Goal: Task Accomplishment & Management: Complete application form

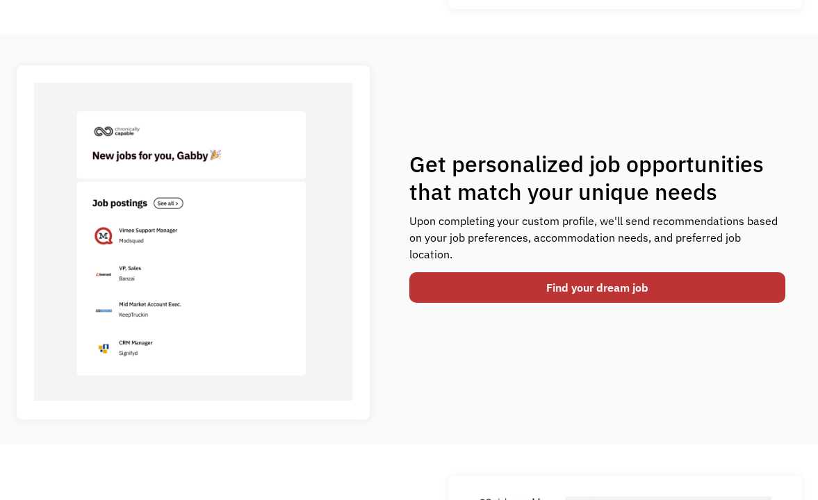
scroll to position [476, 0]
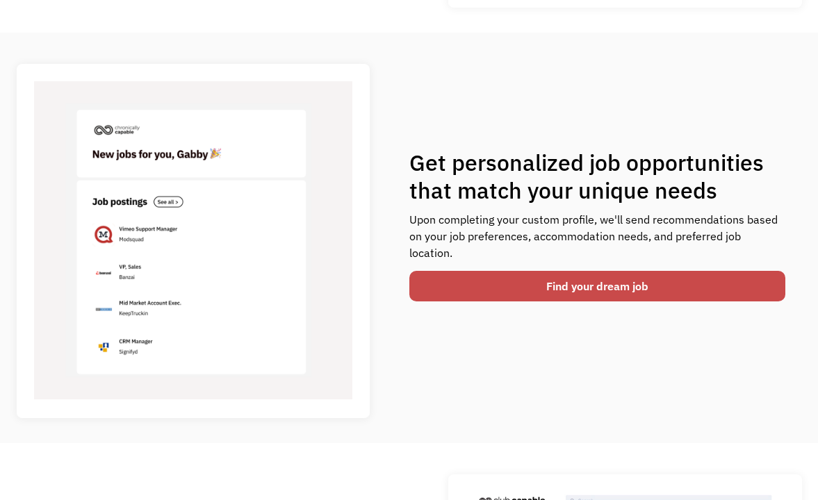
click at [528, 283] on link "Find your dream job" at bounding box center [597, 286] width 376 height 31
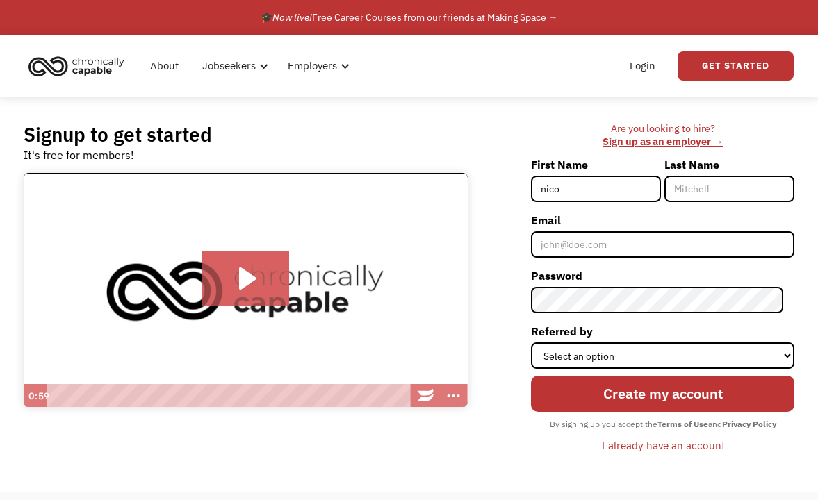
type input "nico"
type input "addams"
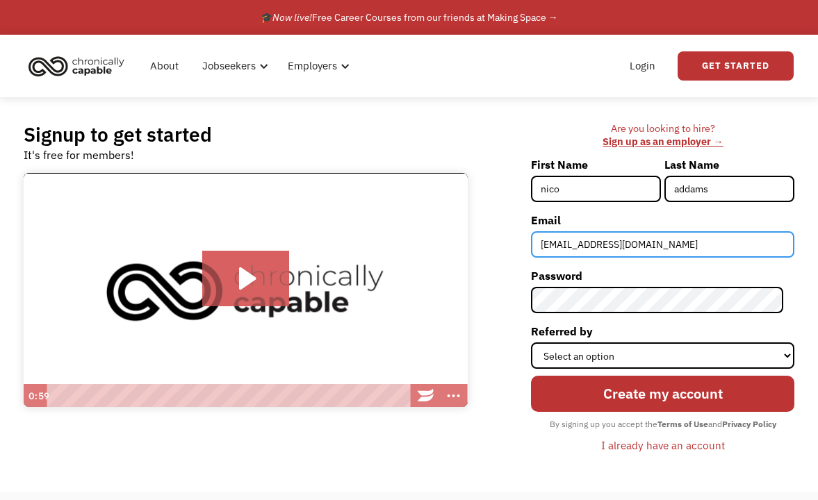
click at [684, 249] on input "ididntsaynuthin@gmail.com" at bounding box center [662, 244] width 263 height 26
type input "ididntsaynuthin@gmail.com"
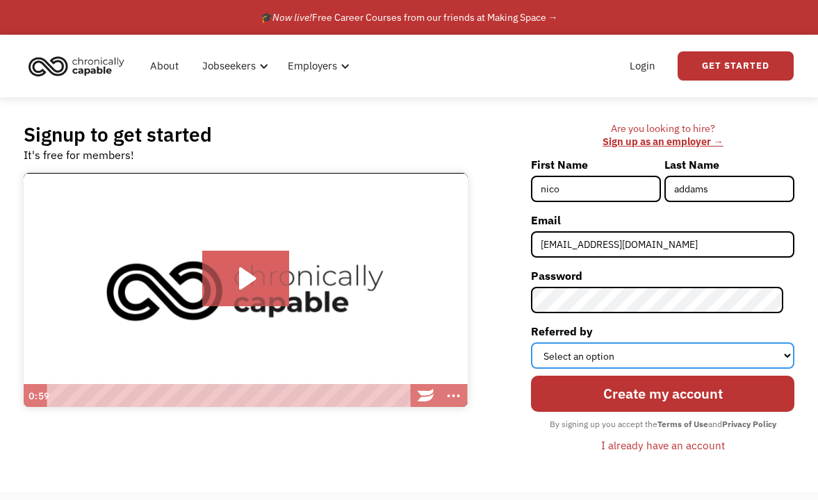
select select "Other"
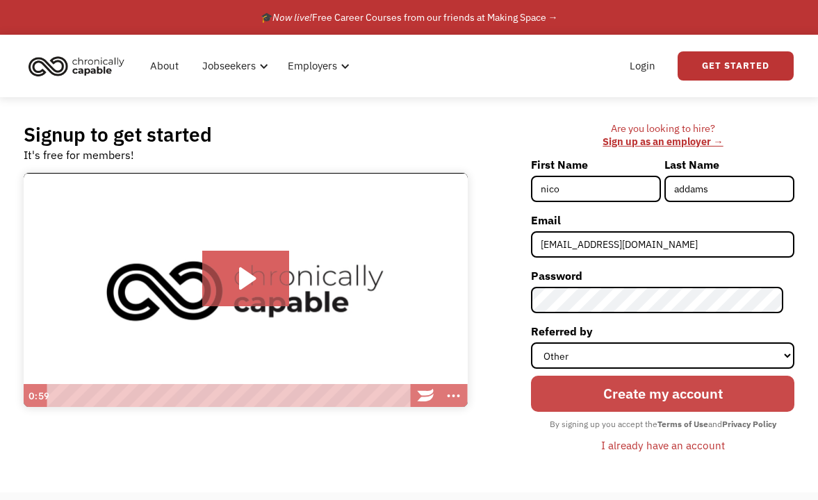
click at [635, 390] on input "Create my account" at bounding box center [662, 394] width 263 height 37
click at [713, 399] on input "Create my account" at bounding box center [662, 394] width 263 height 37
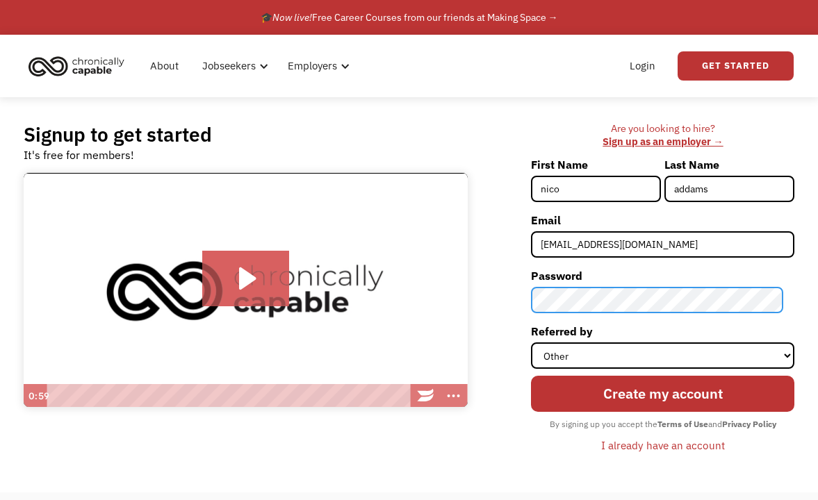
click at [533, 291] on div "Are you looking to hire? ‍ Sign up as an employer → First Name nico Last Name a…" at bounding box center [637, 294] width 313 height 345
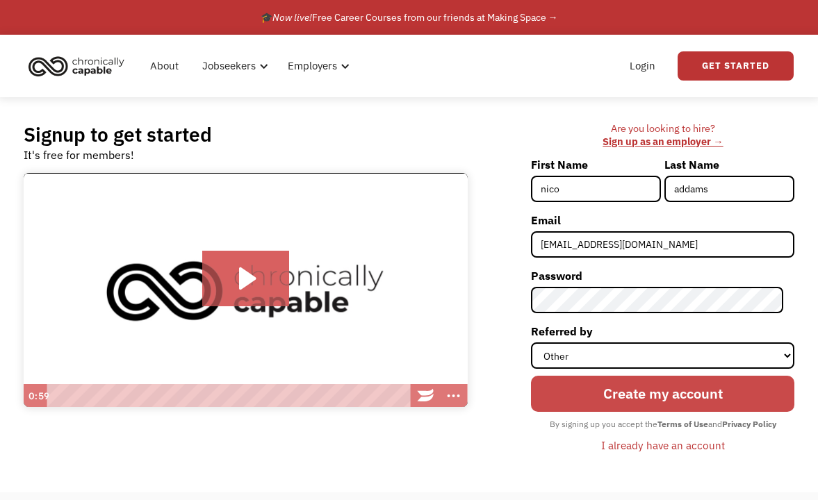
click at [614, 402] on input "Create my account" at bounding box center [662, 394] width 263 height 37
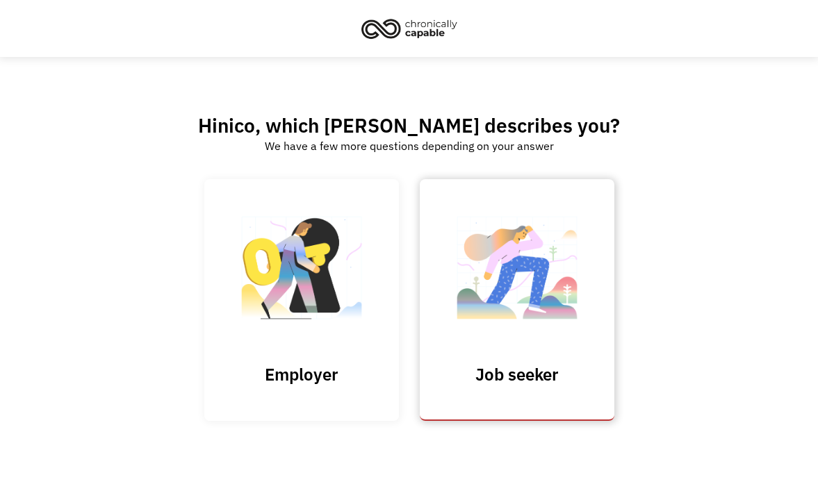
click at [522, 299] on img at bounding box center [516, 274] width 139 height 135
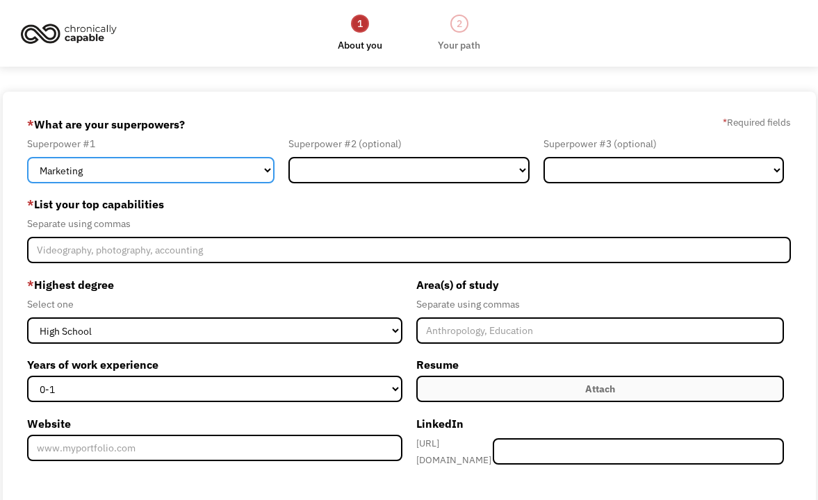
select select "Other"
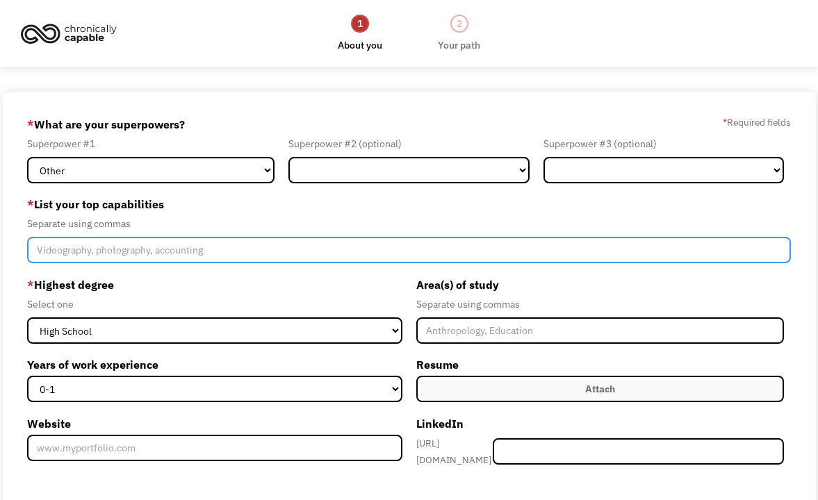
click at [113, 258] on input "Member-Create-Step1" at bounding box center [408, 250] width 763 height 26
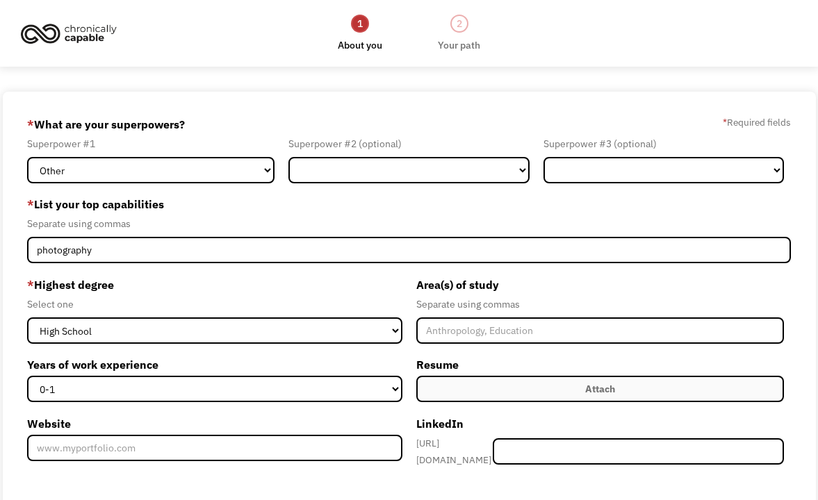
click at [148, 270] on form "689a6a075c86ea86ba3b1b35 ididntsaynuthin@gmail.com nico addams Other * What are…" at bounding box center [408, 390] width 763 height 554
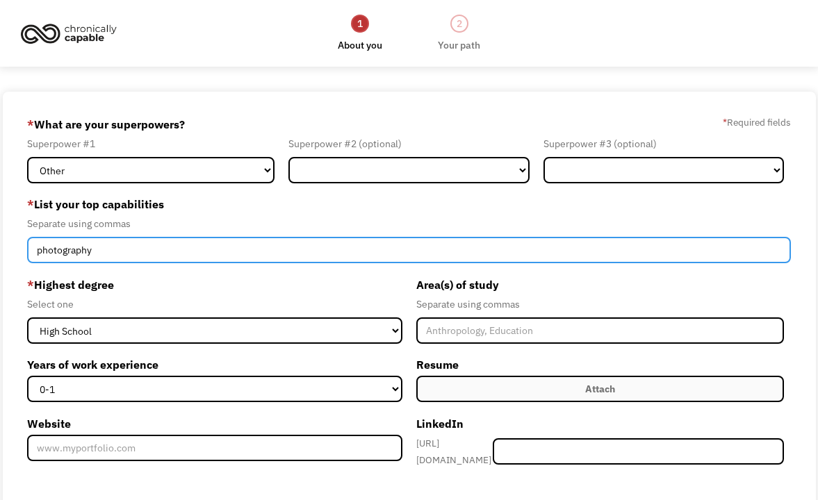
click at [138, 251] on input "photography" at bounding box center [408, 250] width 763 height 26
type input "p"
type input "photography, customer service, library work, writing"
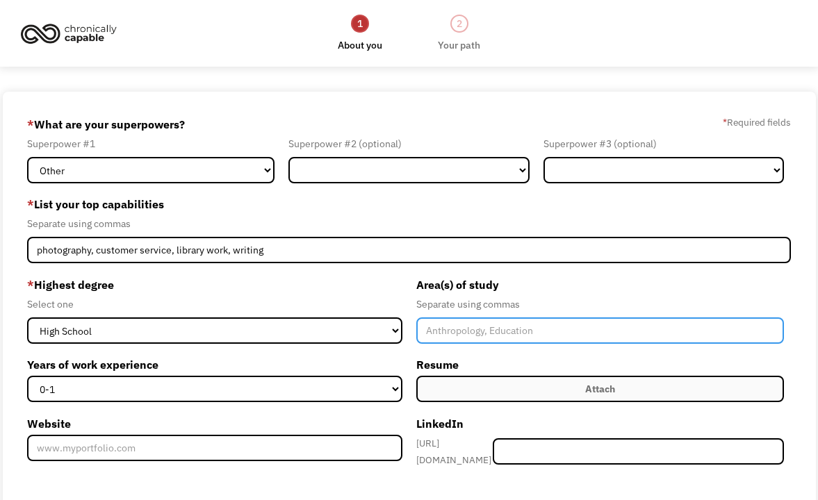
click at [459, 329] on input "Member-Create-Step1" at bounding box center [600, 330] width 368 height 26
type input "photography, music, journalism"
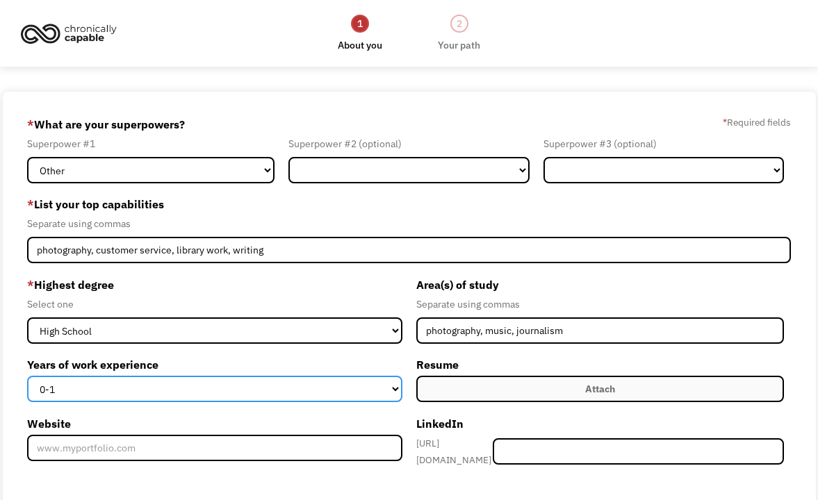
select select "11-15"
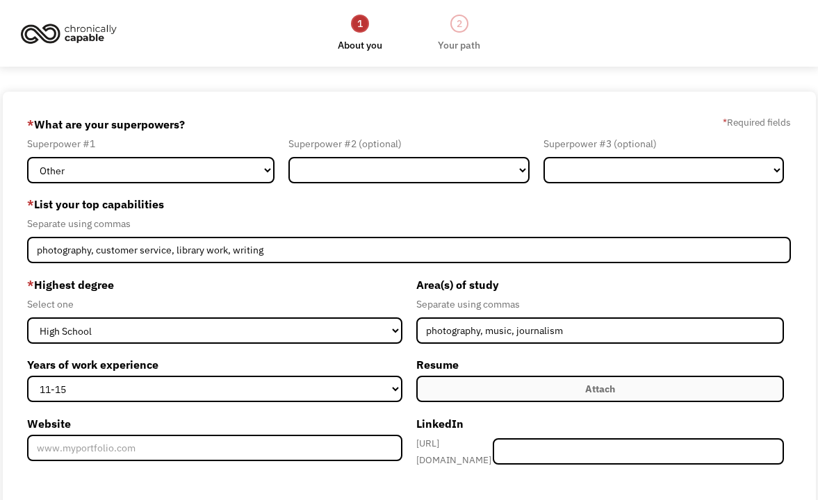
click at [793, 301] on div "689a6a075c86ea86ba3b1b35 ididntsaynuthin@gmail.com nico addams Other * What are…" at bounding box center [409, 390] width 813 height 596
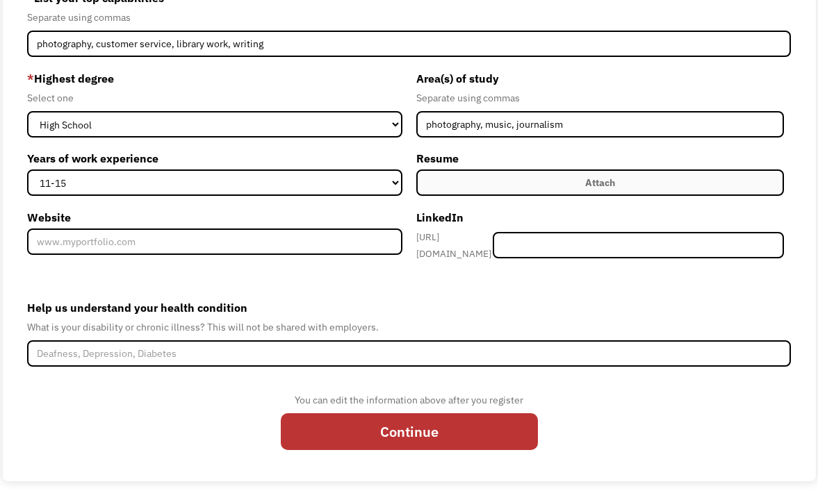
scroll to position [206, 0]
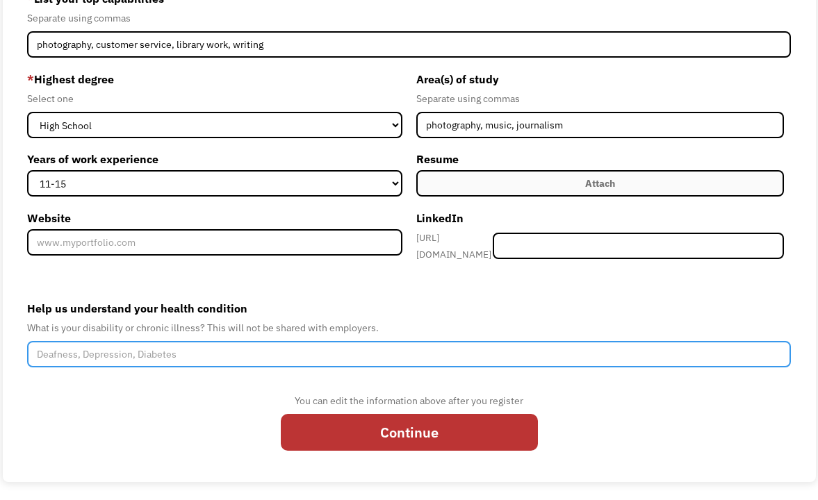
click at [215, 349] on input "Help us understand your health condition" at bounding box center [408, 354] width 763 height 26
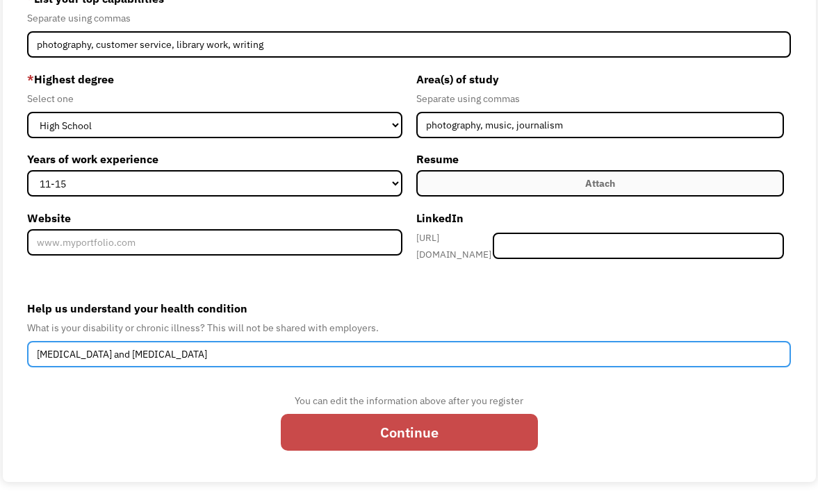
type input "depression and adhd"
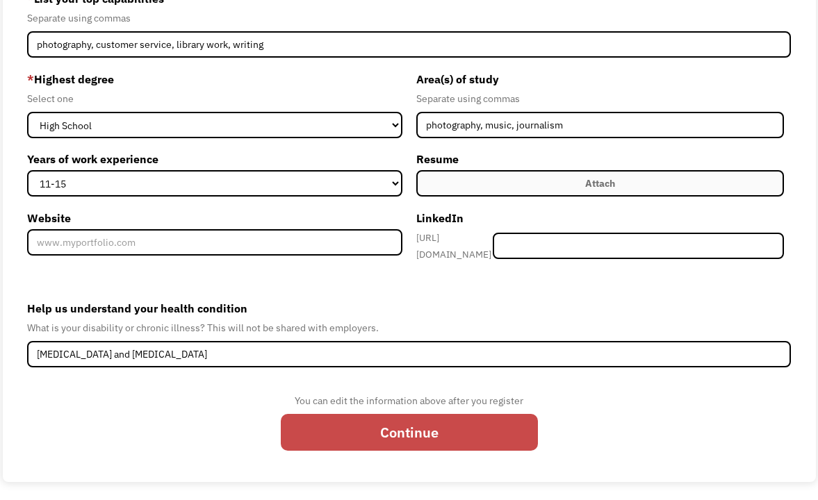
click at [308, 420] on input "Continue" at bounding box center [409, 432] width 257 height 37
type input "Please wait..."
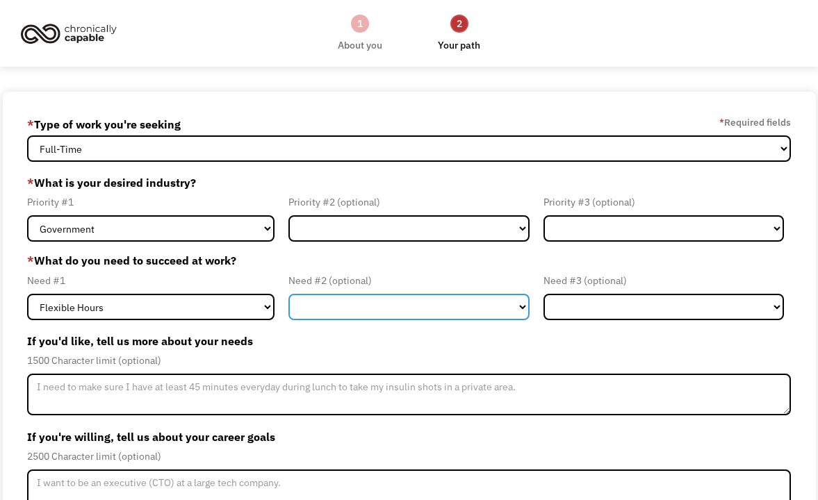
select select "Visual Support"
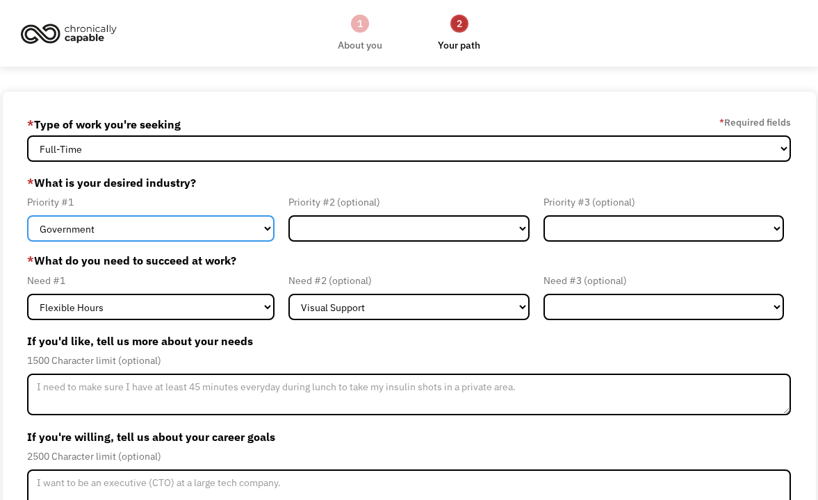
select select "Creative & Design"
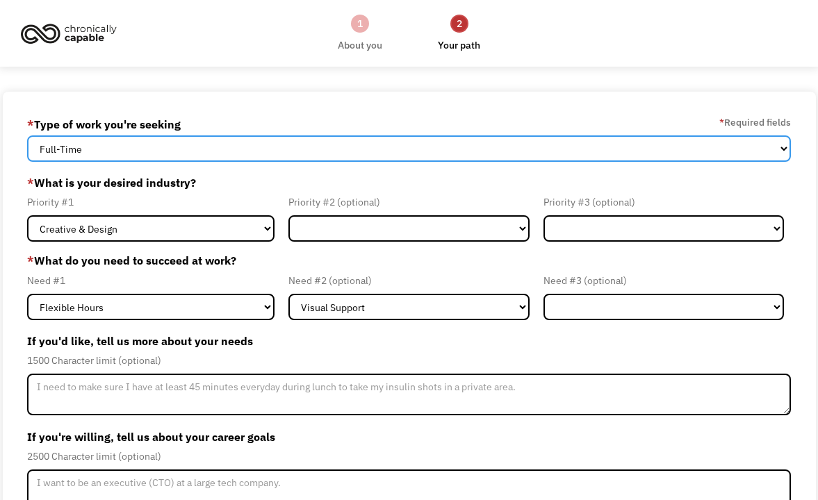
select select "Both Full-Time and Part-Time"
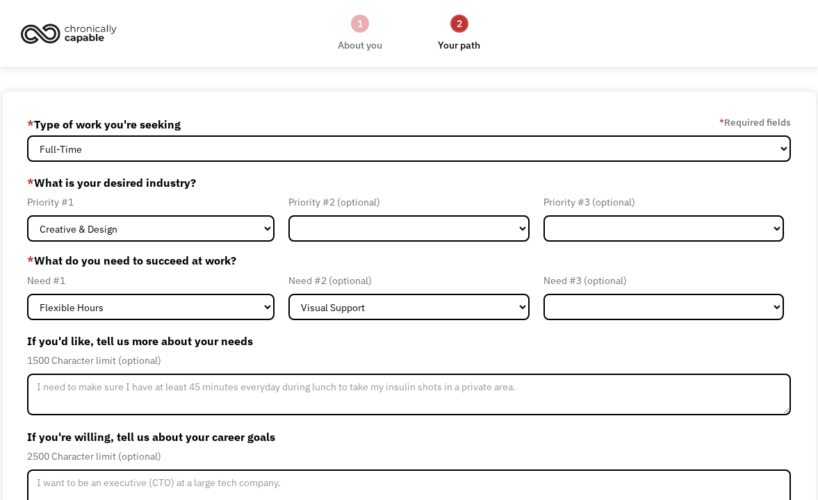
click at [352, 339] on label "If you'd like, tell us more about your needs" at bounding box center [408, 341] width 763 height 22
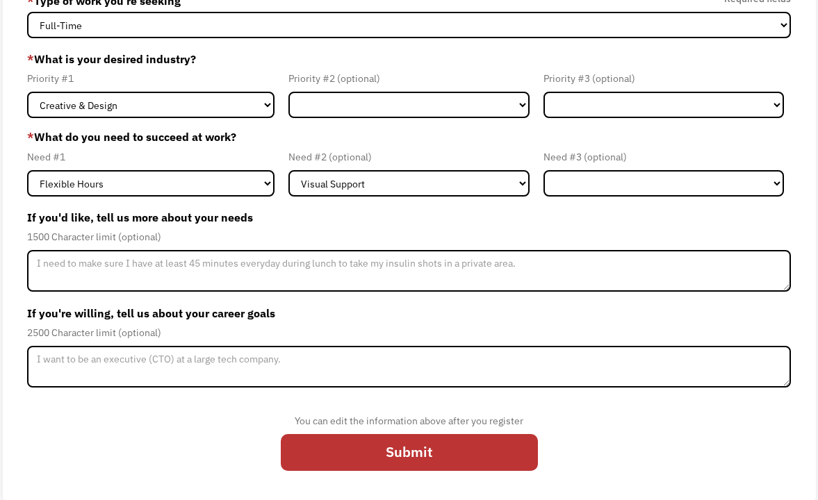
scroll to position [123, 0]
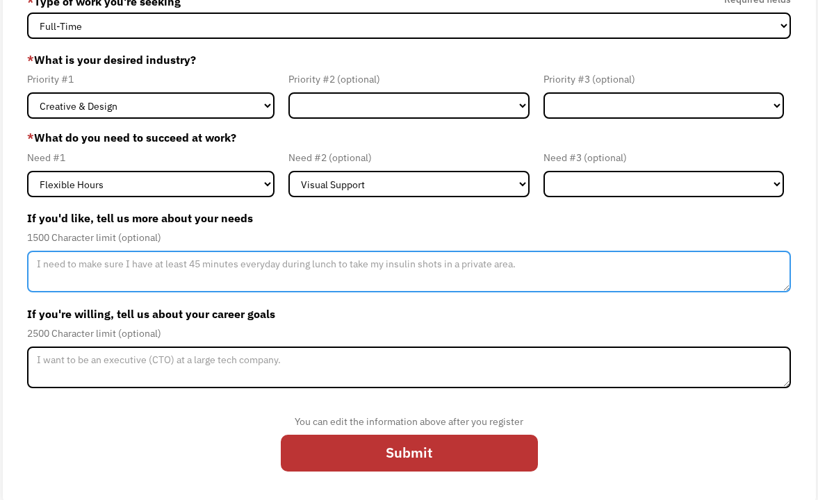
click at [286, 286] on textarea "Member-Update-Form-Step2" at bounding box center [408, 272] width 763 height 42
type textarea "I"
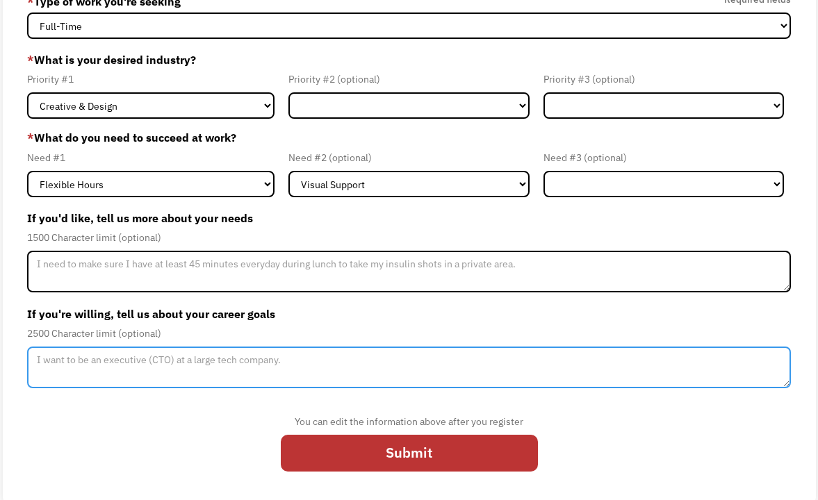
click at [183, 364] on textarea "Member-Update-Form-Step2" at bounding box center [408, 368] width 763 height 42
type textarea "I want to be a drummer."
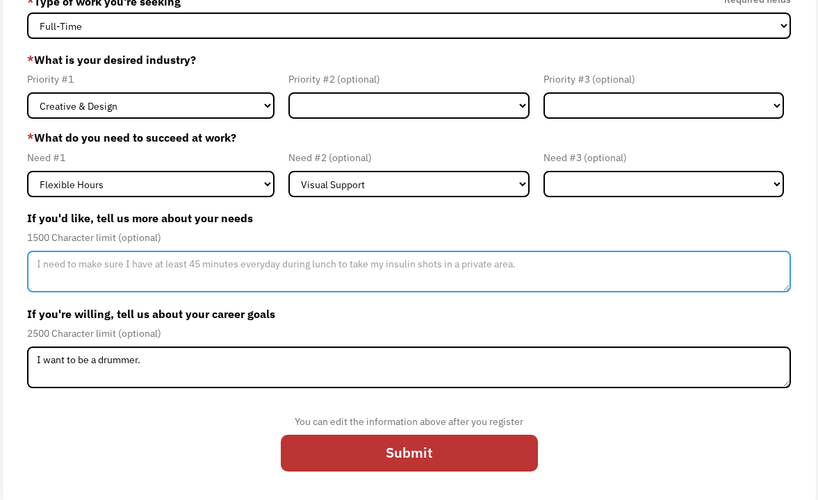
click at [155, 274] on textarea "Member-Update-Form-Step2" at bounding box center [408, 272] width 763 height 42
click at [169, 266] on textarea "I need frequent breaks to rest my nervous system and eat" at bounding box center [408, 272] width 763 height 42
click at [186, 265] on textarea "I need frequent breaks to rest my nervous system and eat" at bounding box center [408, 272] width 763 height 42
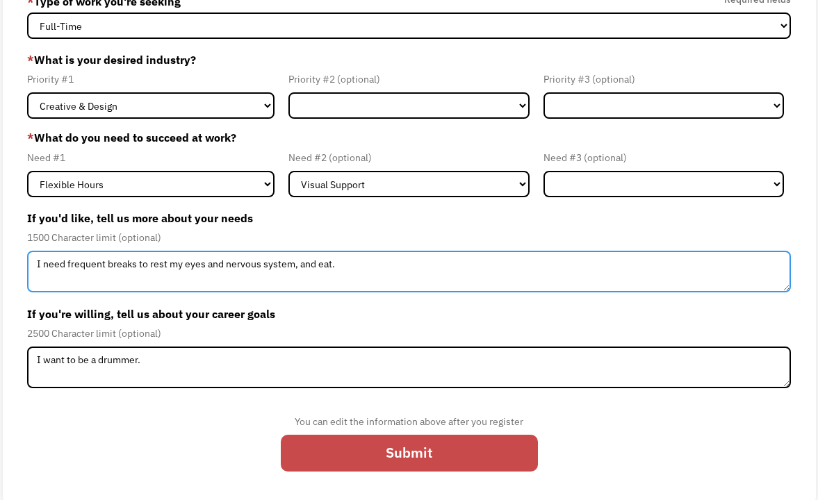
type textarea "I need frequent breaks to rest my eyes and nervous system, and eat."
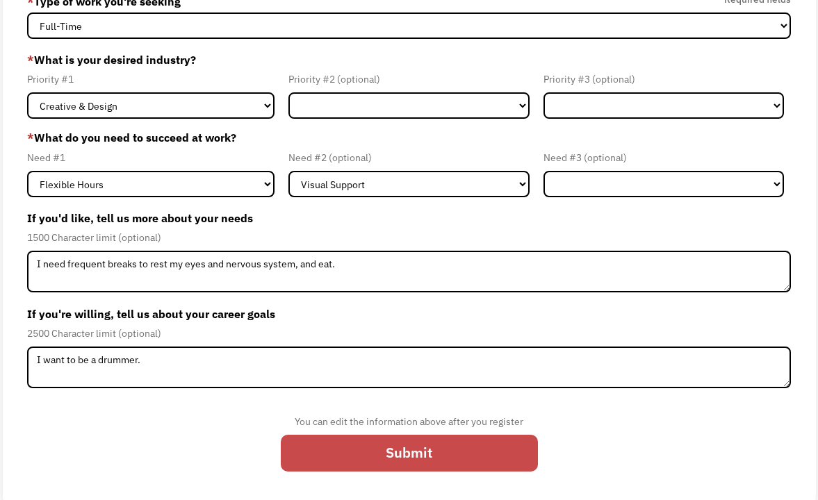
click at [349, 462] on input "Submit" at bounding box center [409, 453] width 257 height 37
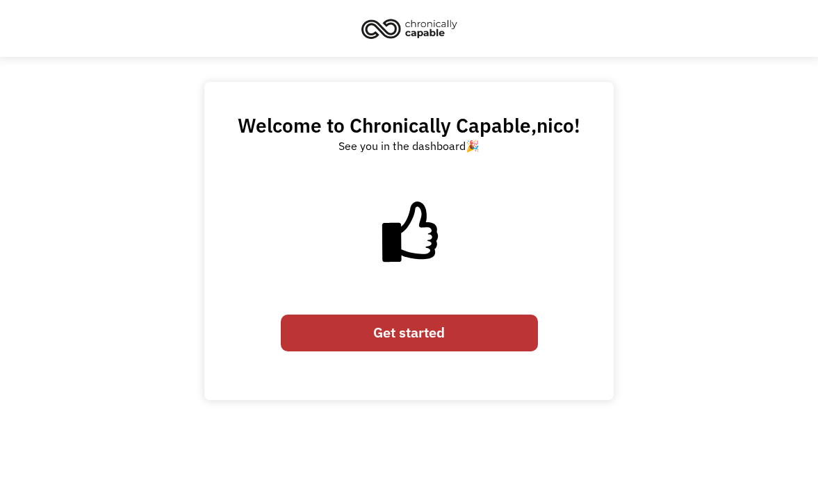
click at [402, 333] on link "Get started" at bounding box center [409, 333] width 257 height 37
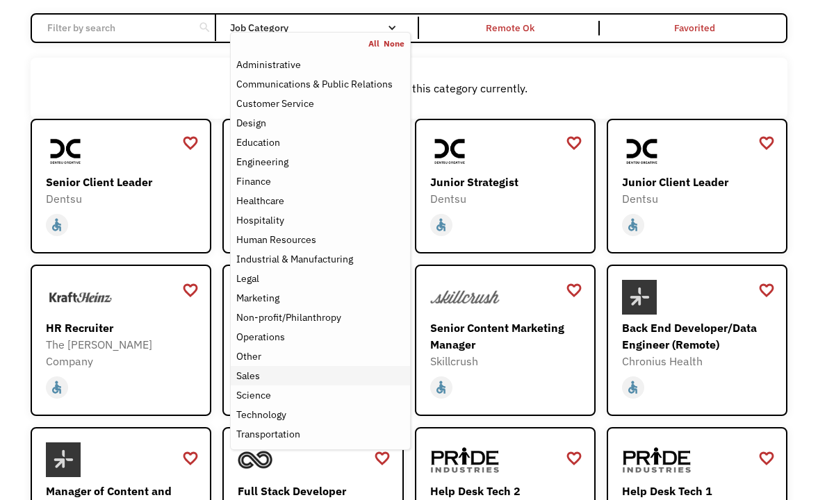
scroll to position [117, 0]
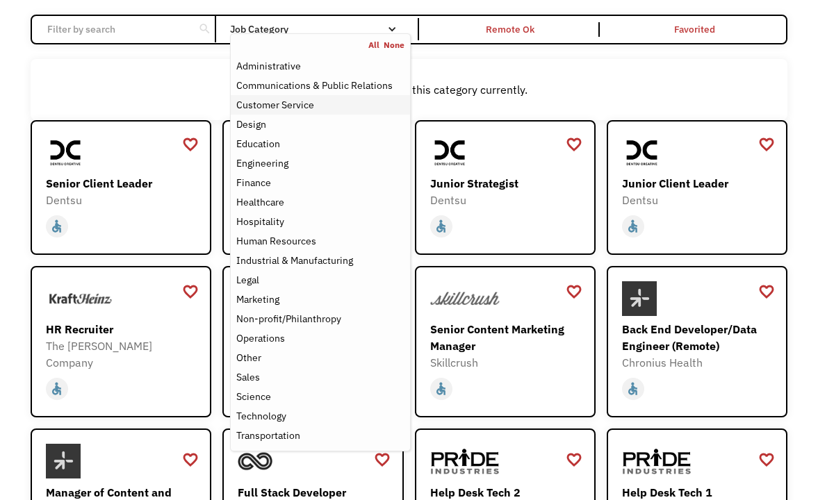
click at [268, 110] on div "Customer Service" at bounding box center [275, 105] width 78 height 17
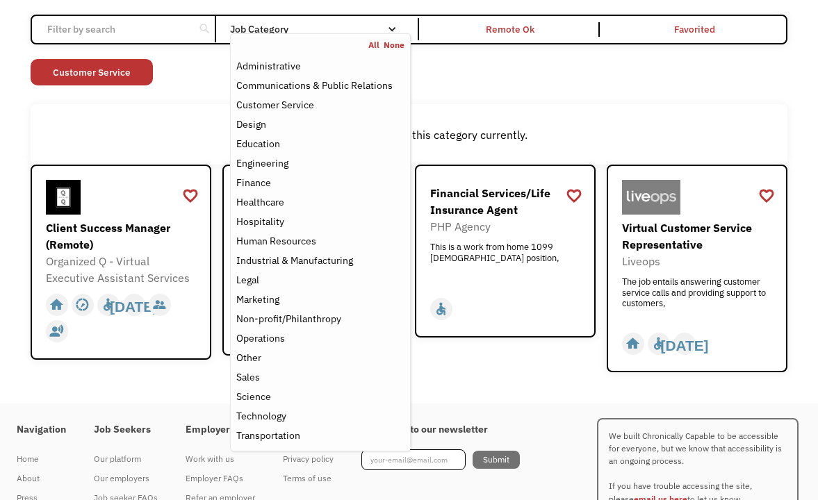
click at [90, 392] on div "Open job positions You have X liked items Search search Filter by category Admi…" at bounding box center [409, 171] width 818 height 463
